Goal: Information Seeking & Learning: Learn about a topic

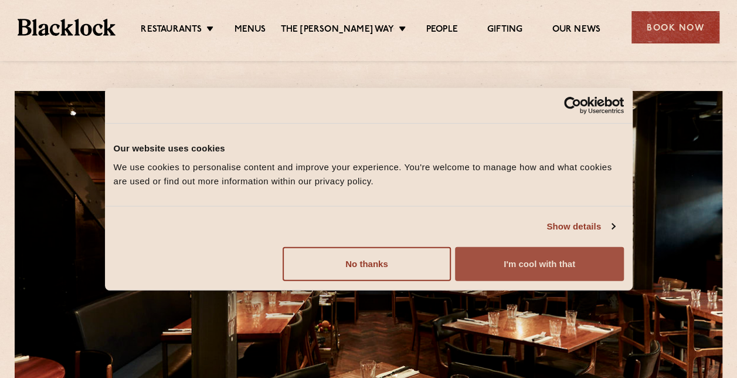
click at [551, 271] on button "I'm cool with that" at bounding box center [539, 263] width 168 height 34
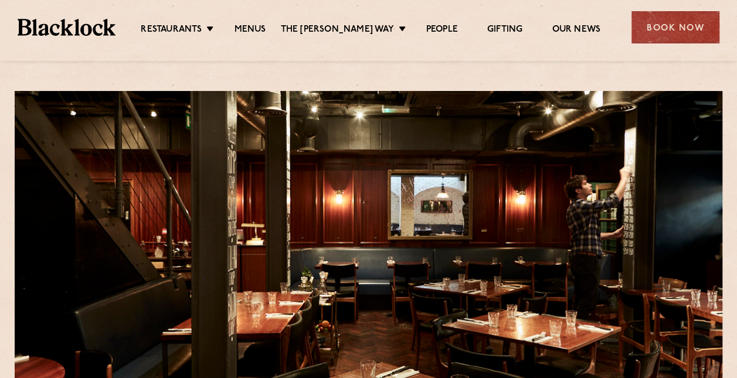
click at [264, 38] on div "Restaurants Soho City Shoreditch Covent Garden Canary Wharf Manchester Birmingh…" at bounding box center [368, 26] width 737 height 52
click at [263, 28] on link "Menus" at bounding box center [250, 30] width 32 height 13
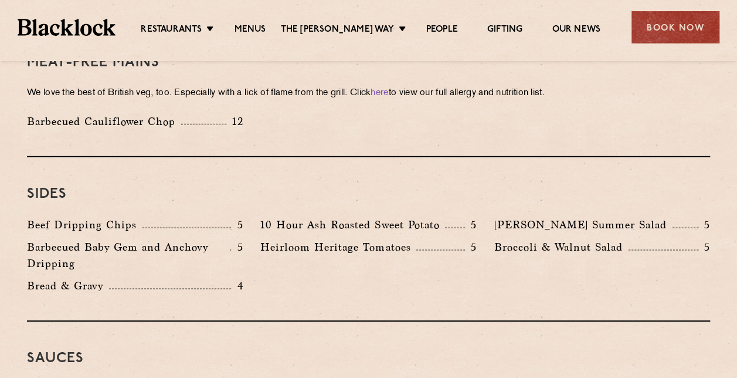
scroll to position [1700, 0]
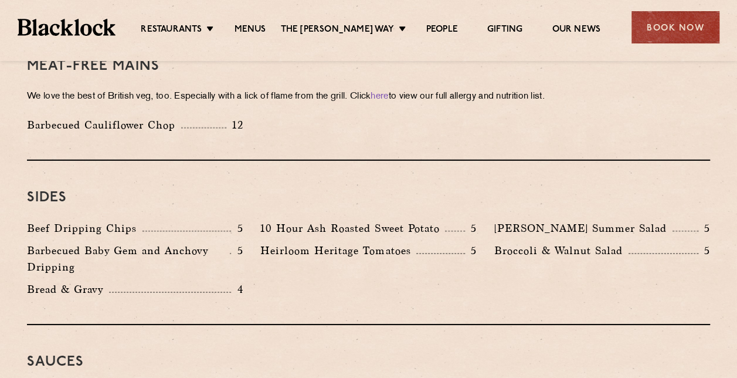
click at [86, 220] on p "Beef Dripping Chips" at bounding box center [85, 228] width 116 height 16
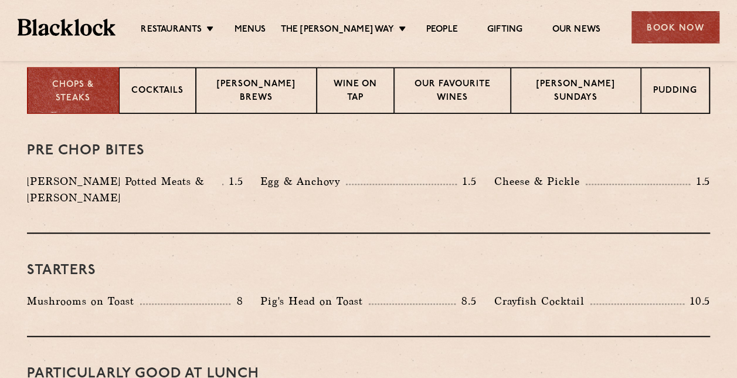
scroll to position [410, 0]
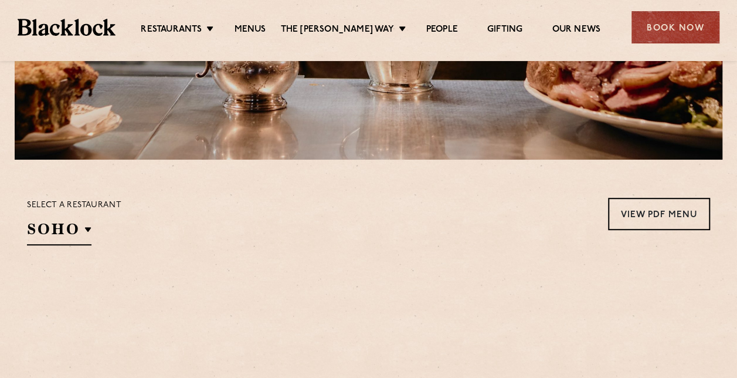
scroll to position [293, 0]
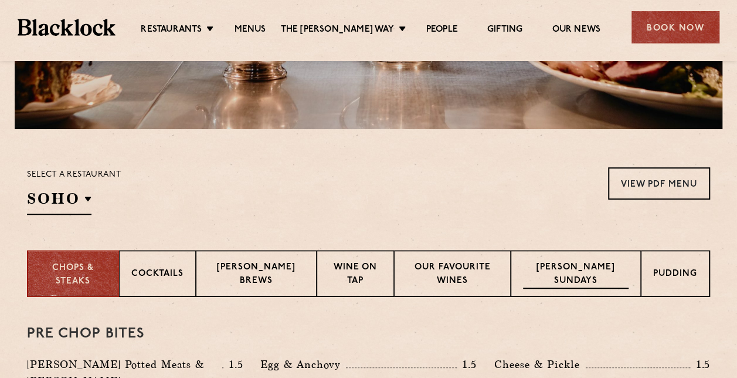
click at [585, 279] on p "[PERSON_NAME] Sundays" at bounding box center [576, 275] width 106 height 28
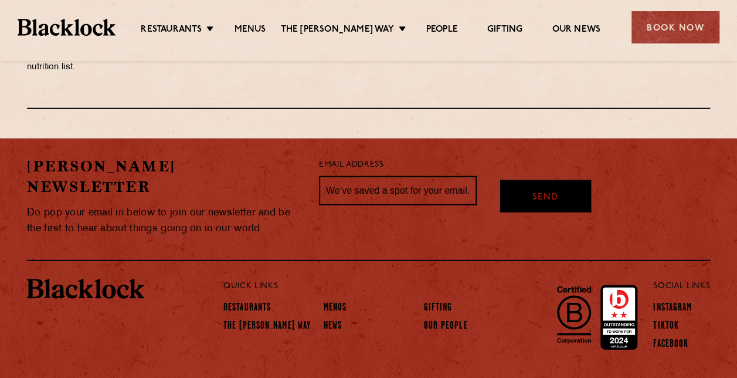
scroll to position [1449, 0]
